Goal: Check status: Check status

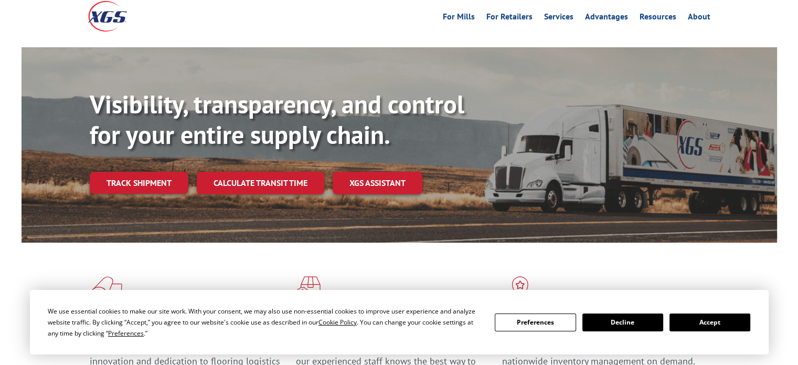
scroll to position [105, 0]
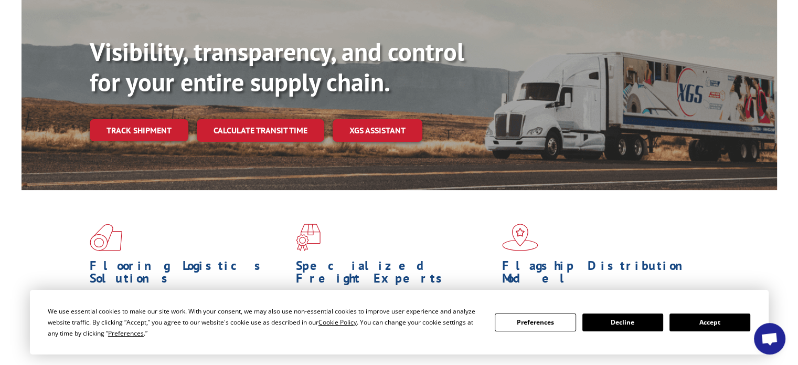
click at [730, 323] on button "Accept" at bounding box center [709, 322] width 81 height 18
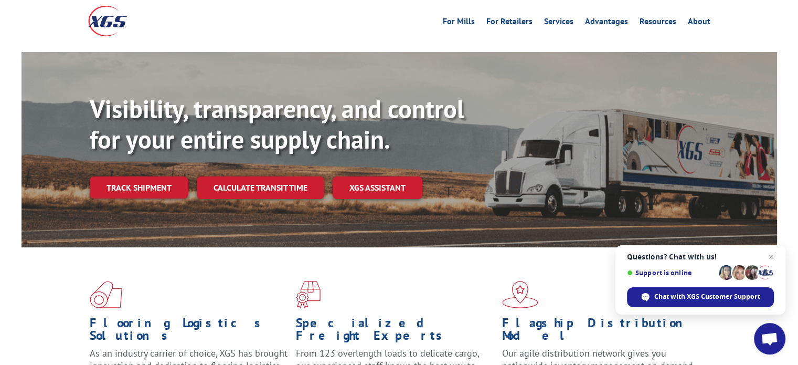
scroll to position [0, 0]
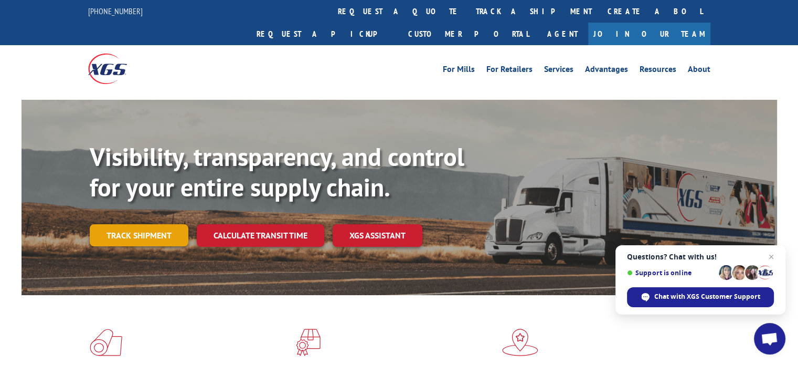
click at [151, 224] on link "Track shipment" at bounding box center [139, 235] width 99 height 22
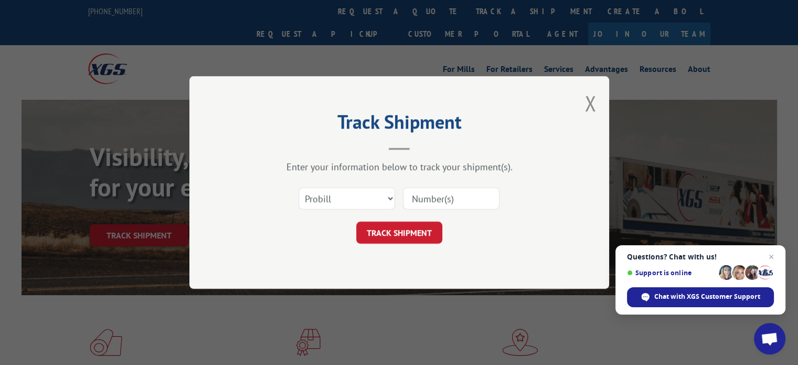
click at [423, 196] on input at bounding box center [451, 198] width 97 height 22
paste input "5999723"
type input "5999723"
click at [411, 232] on button "TRACK SHIPMENT" at bounding box center [399, 232] width 86 height 22
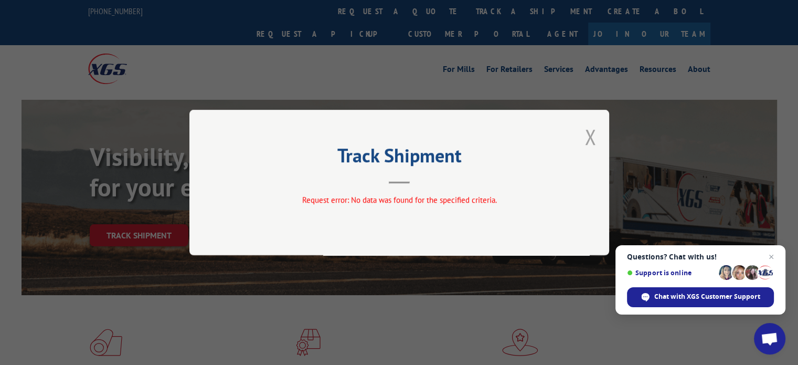
click at [585, 127] on button "Close modal" at bounding box center [590, 137] width 12 height 28
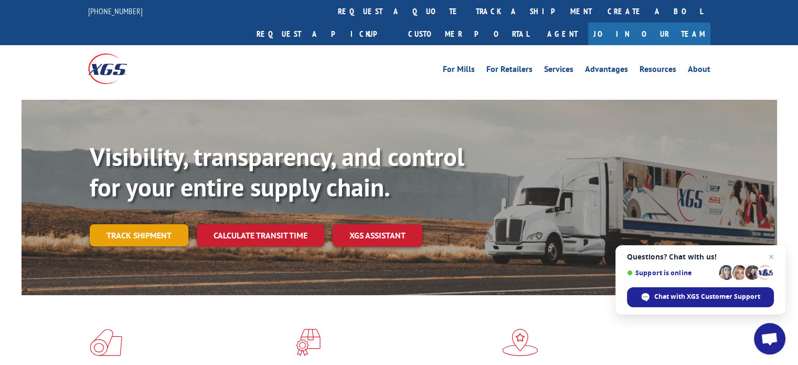
click at [175, 224] on link "Track shipment" at bounding box center [139, 235] width 99 height 22
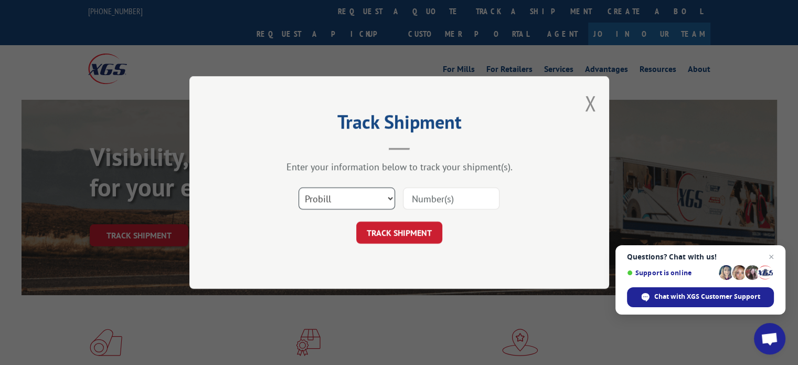
click at [384, 196] on select "Select category... Probill BOL PO" at bounding box center [347, 198] width 97 height 22
select select "bol"
click at [299, 187] on select "Select category... Probill BOL PO" at bounding box center [347, 198] width 97 height 22
paste input "5999723"
type input "5999723"
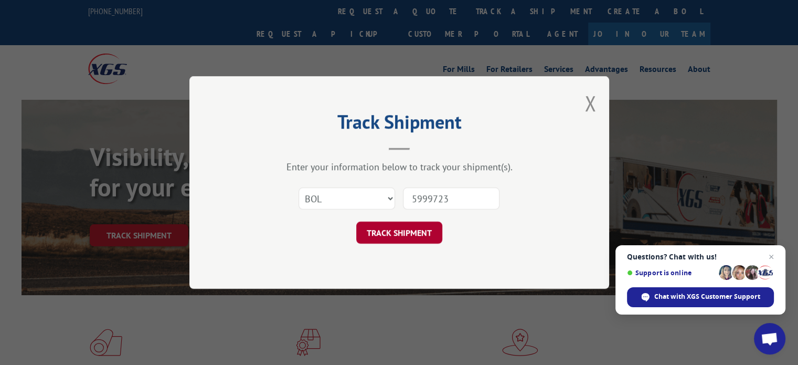
click at [411, 231] on button "TRACK SHIPMENT" at bounding box center [399, 232] width 86 height 22
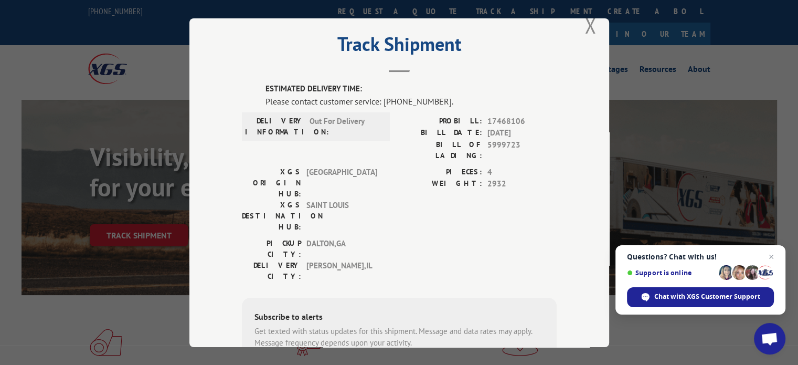
scroll to position [15, 0]
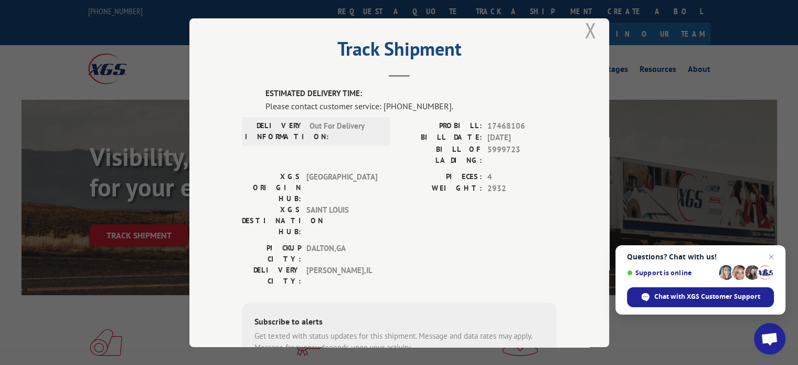
click at [584, 31] on button "Close modal" at bounding box center [590, 30] width 12 height 28
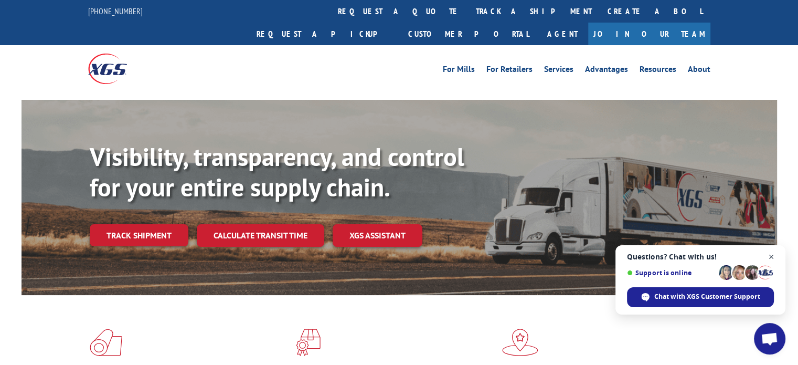
click at [773, 258] on span "Close chat" at bounding box center [771, 256] width 13 height 13
